Goal: Navigation & Orientation: Go to known website

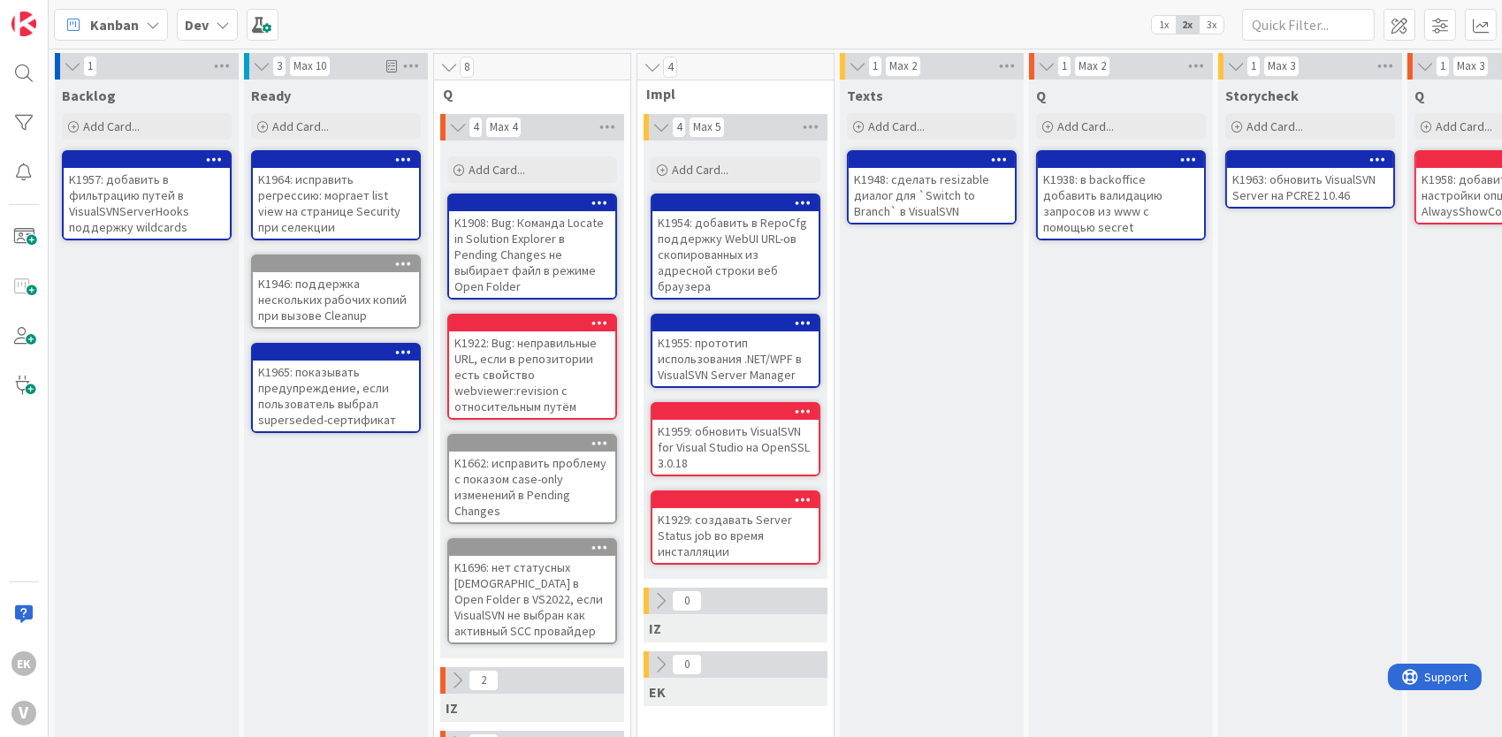
scroll to position [0, 112]
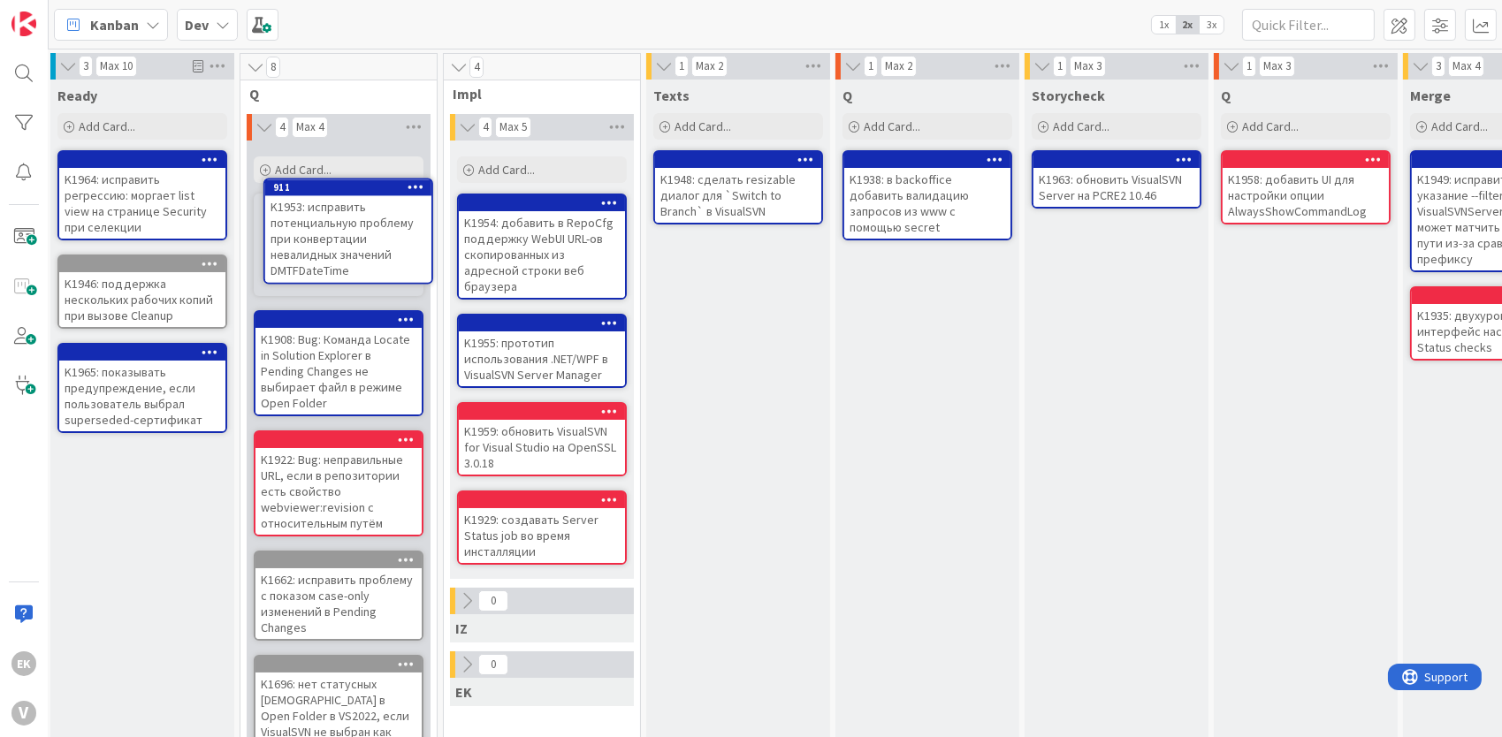
scroll to position [0, 173]
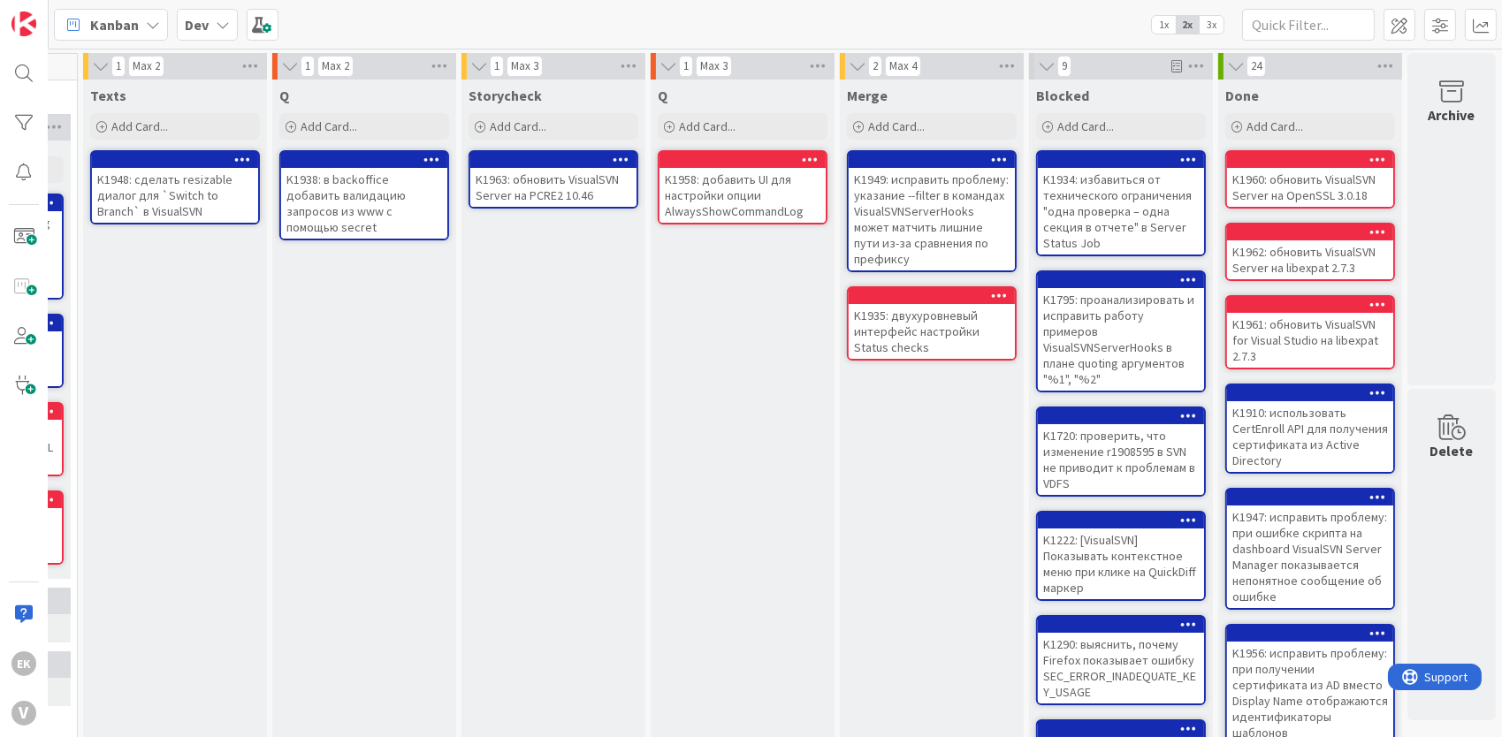
scroll to position [0, 523]
